Goal: Task Accomplishment & Management: Complete application form

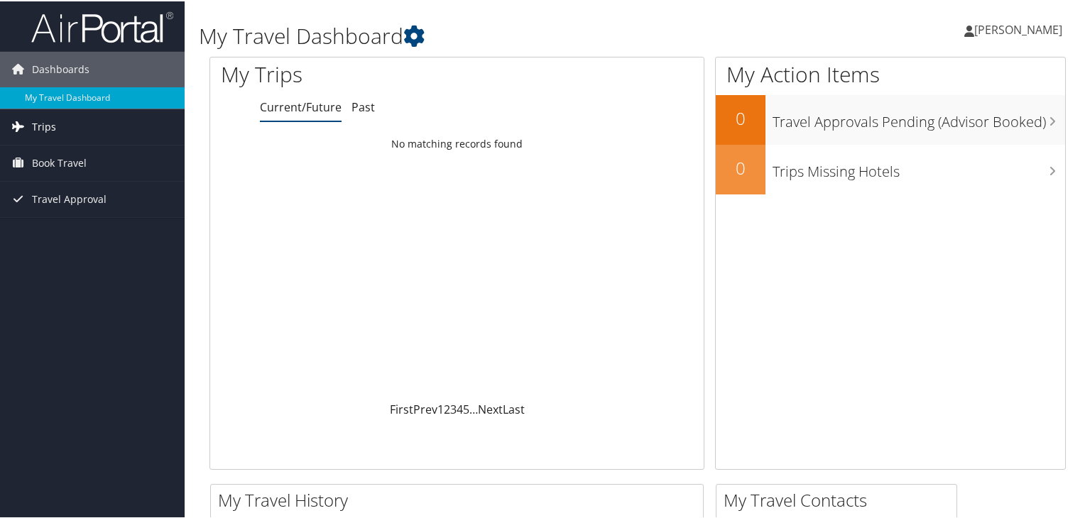
click at [51, 119] on span "Trips" at bounding box center [44, 126] width 24 height 36
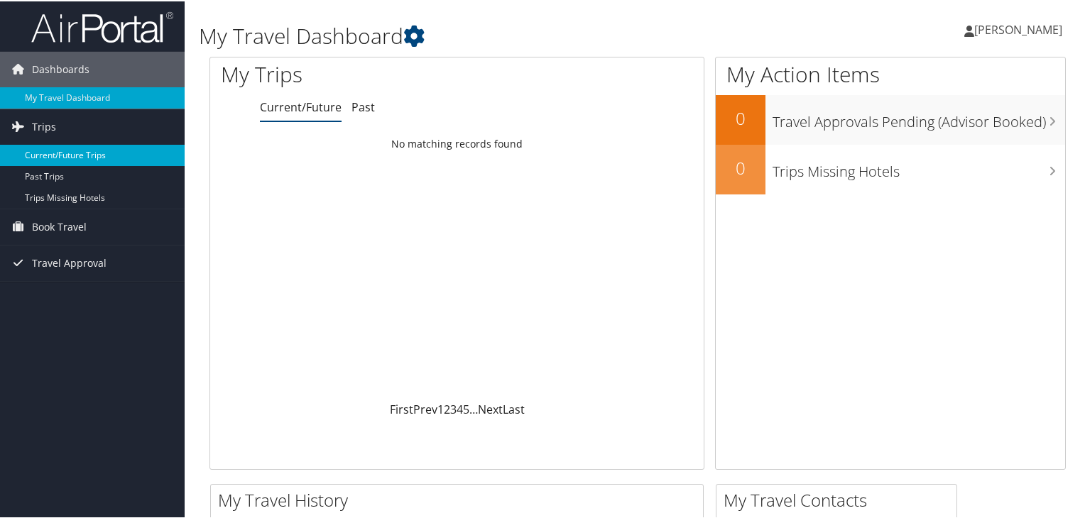
click at [77, 152] on link "Current/Future Trips" at bounding box center [92, 153] width 185 height 21
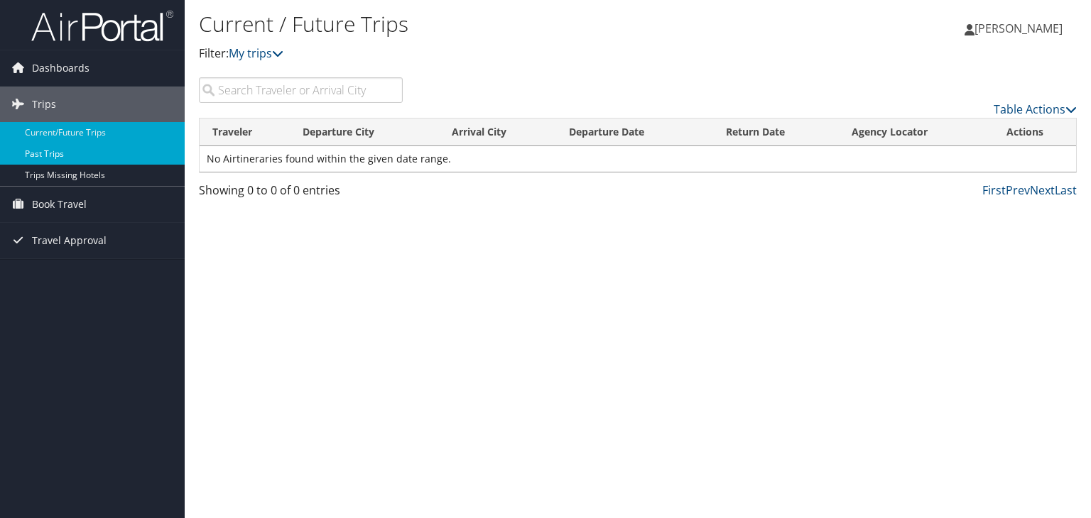
click at [55, 156] on link "Past Trips" at bounding box center [92, 153] width 185 height 21
click at [58, 205] on span "Book Travel" at bounding box center [59, 205] width 55 height 36
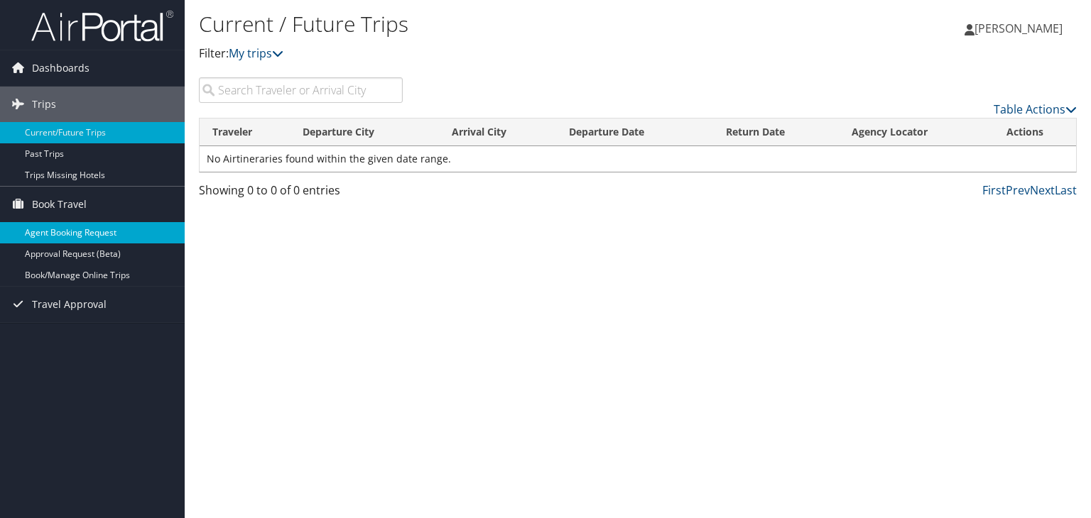
click at [82, 232] on link "Agent Booking Request" at bounding box center [92, 232] width 185 height 21
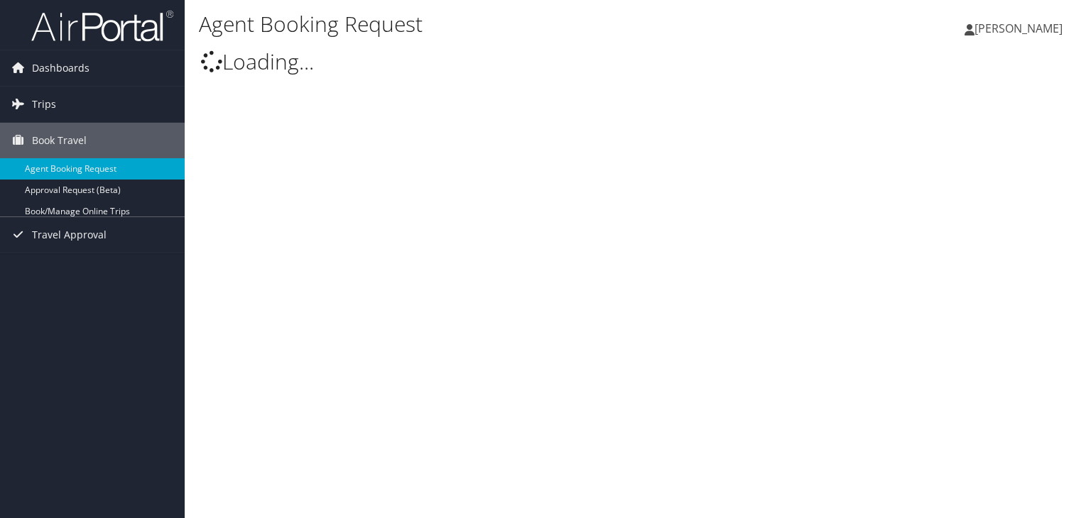
type input "[PERSON_NAME]"
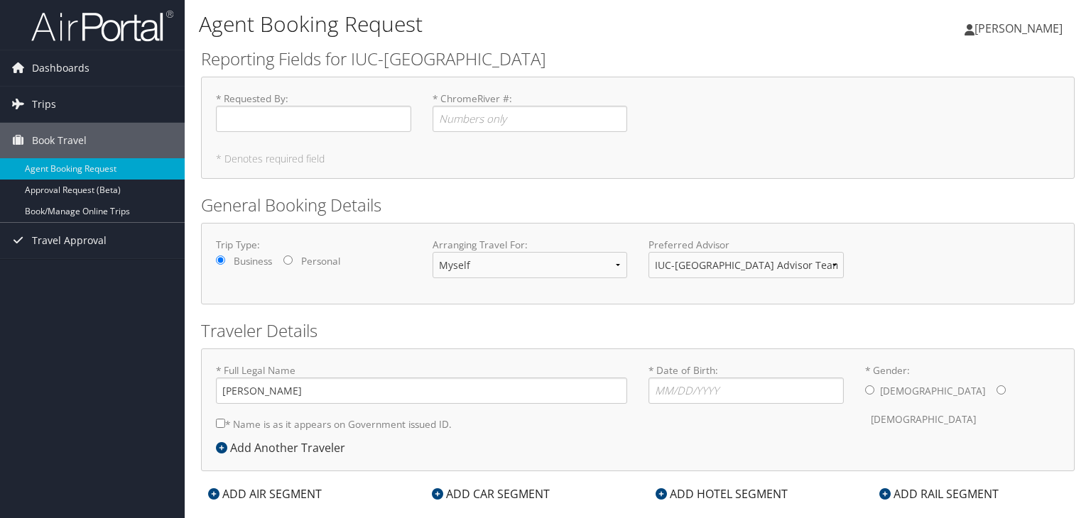
select select "university.travel@cbtravel.com"
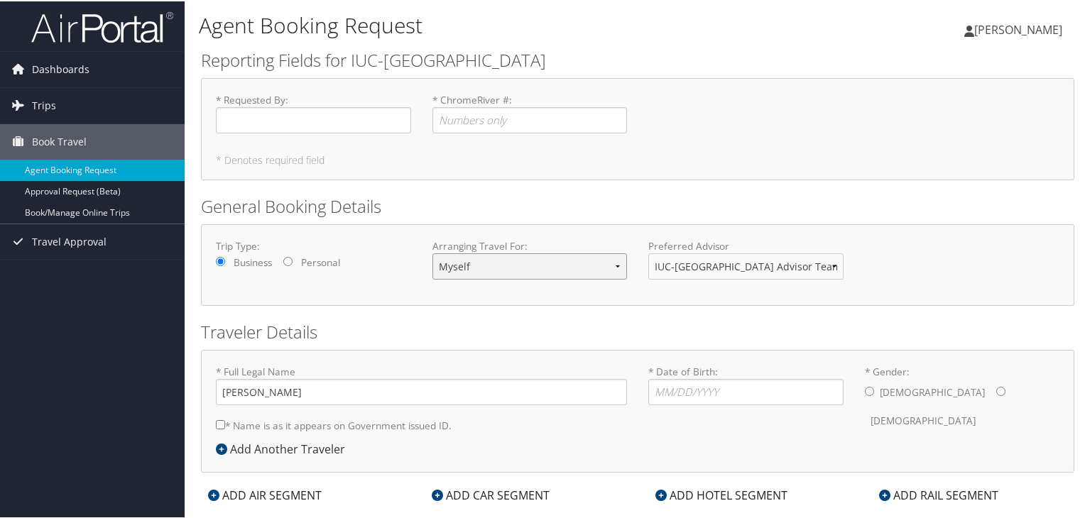
click at [529, 271] on select "Myself Another Traveler Guest Traveler" at bounding box center [529, 265] width 195 height 26
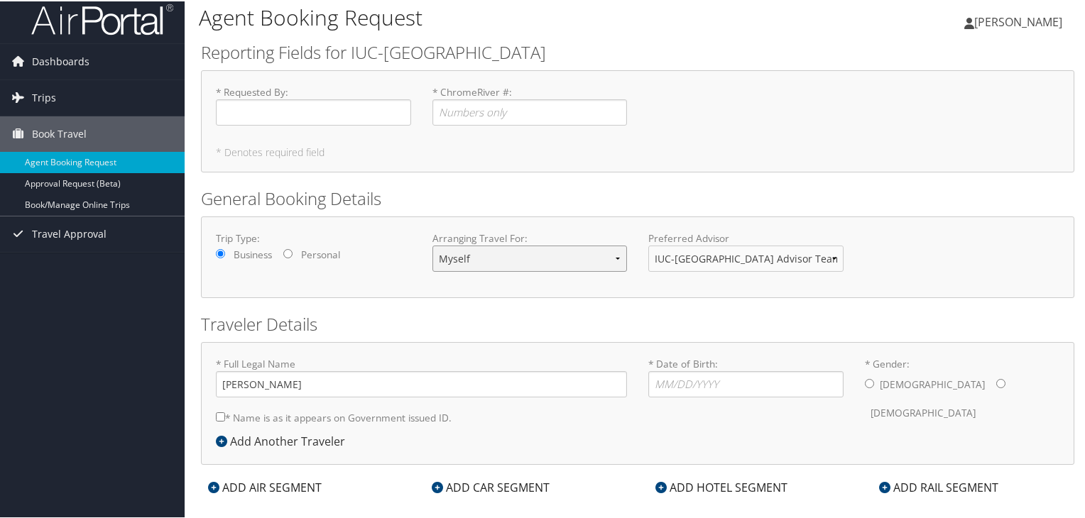
scroll to position [26, 0]
